Goal: Task Accomplishment & Management: Complete application form

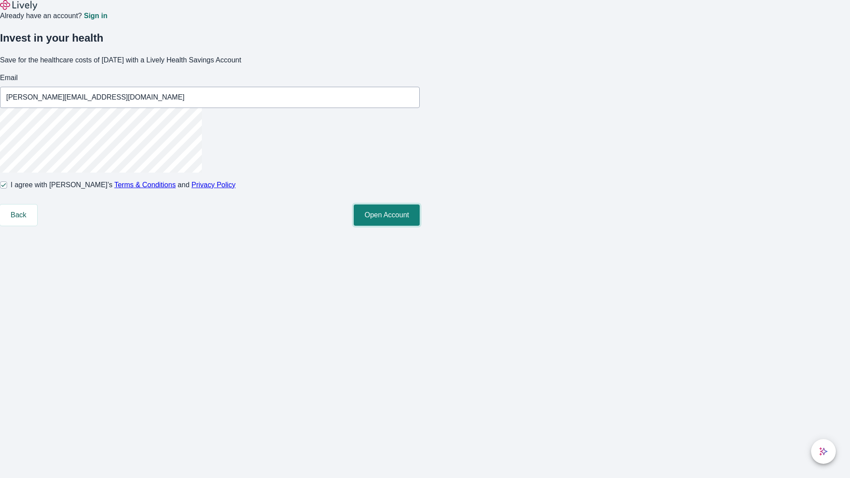
click at [420, 226] on button "Open Account" at bounding box center [387, 215] width 66 height 21
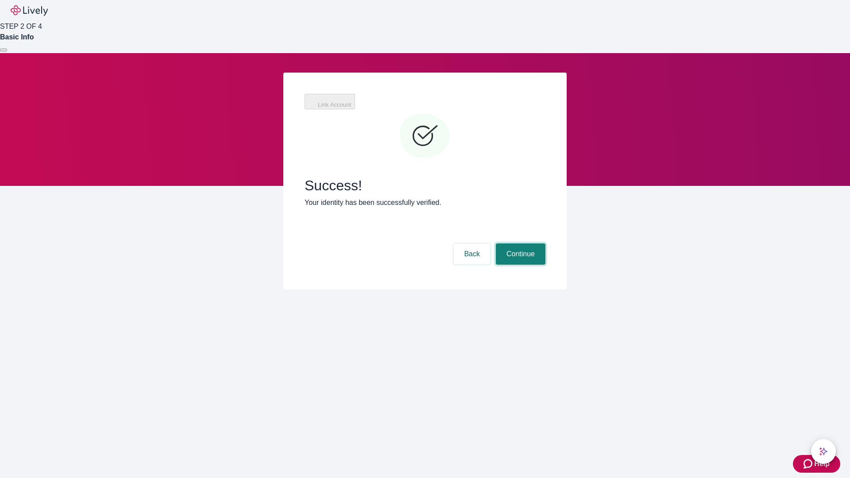
click at [519, 243] on button "Continue" at bounding box center [521, 253] width 50 height 21
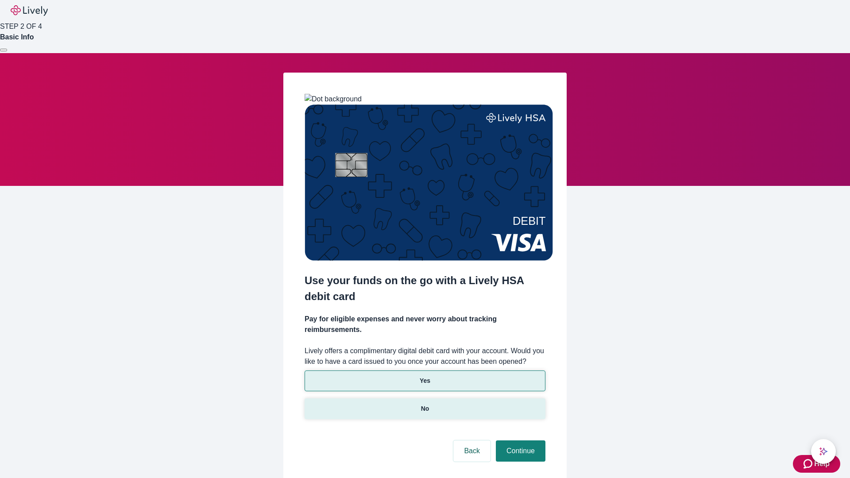
click at [425, 404] on p "No" at bounding box center [425, 408] width 8 height 9
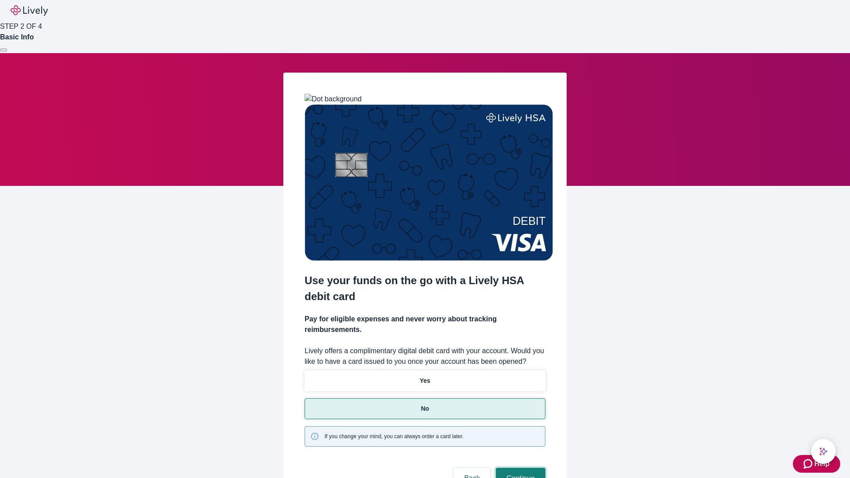
click at [519, 468] on button "Continue" at bounding box center [521, 478] width 50 height 21
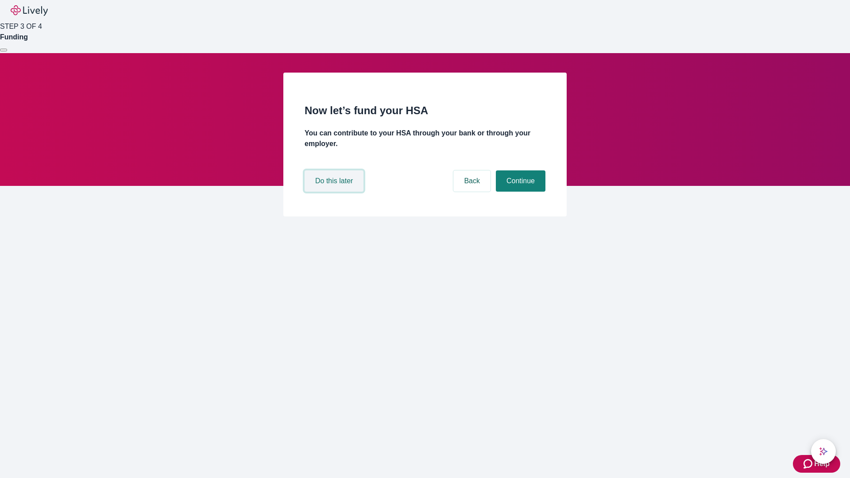
click at [335, 192] on button "Do this later" at bounding box center [334, 180] width 59 height 21
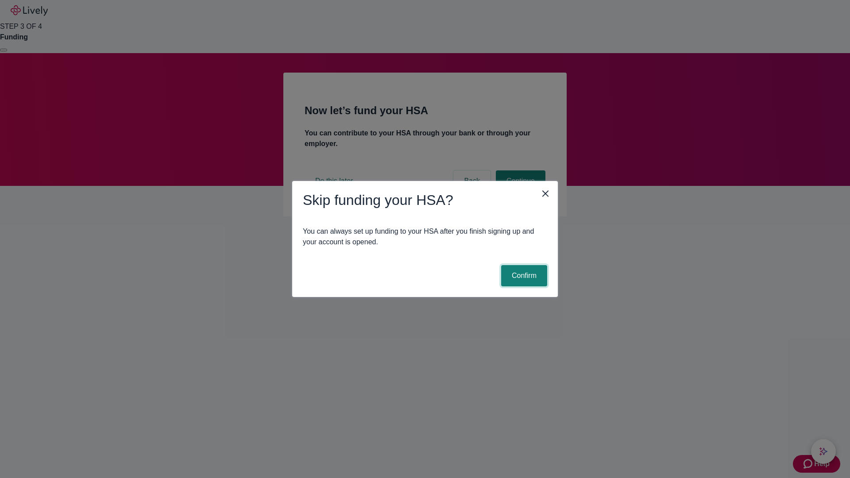
click at [523, 276] on button "Confirm" at bounding box center [524, 275] width 46 height 21
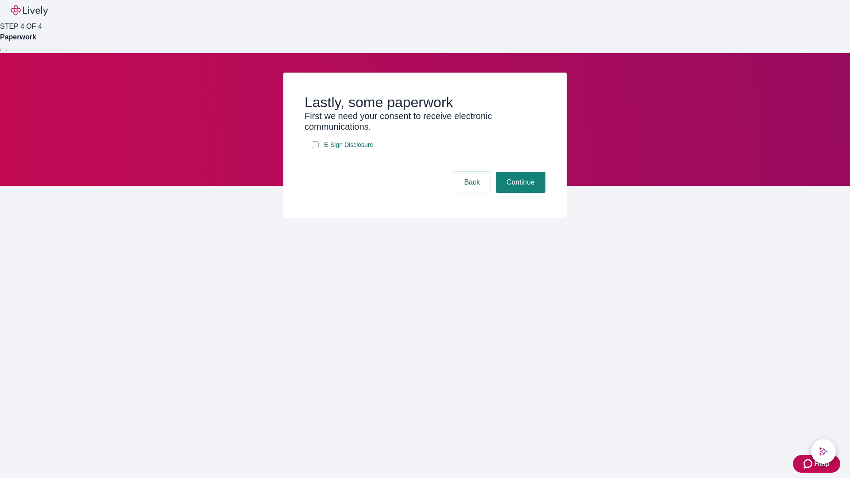
click at [315, 148] on input "E-Sign Disclosure" at bounding box center [315, 144] width 7 height 7
checkbox input "true"
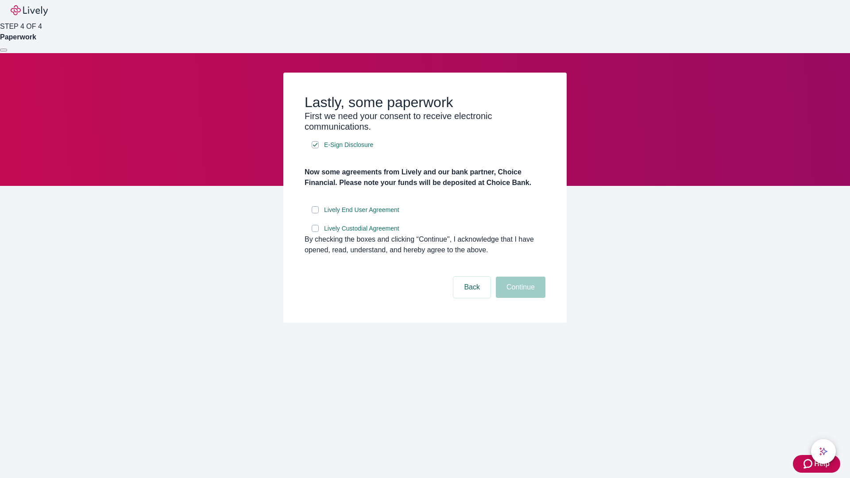
click at [315, 213] on input "Lively End User Agreement" at bounding box center [315, 209] width 7 height 7
checkbox input "true"
click at [315, 232] on input "Lively Custodial Agreement" at bounding box center [315, 228] width 7 height 7
checkbox input "true"
click at [519, 298] on button "Continue" at bounding box center [521, 287] width 50 height 21
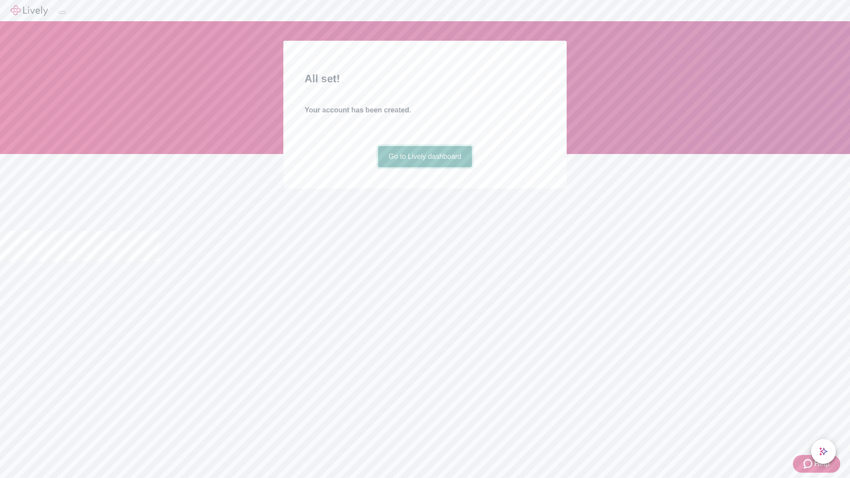
click at [425, 167] on link "Go to Lively dashboard" at bounding box center [425, 156] width 94 height 21
